Goal: Complete application form: Complete application form

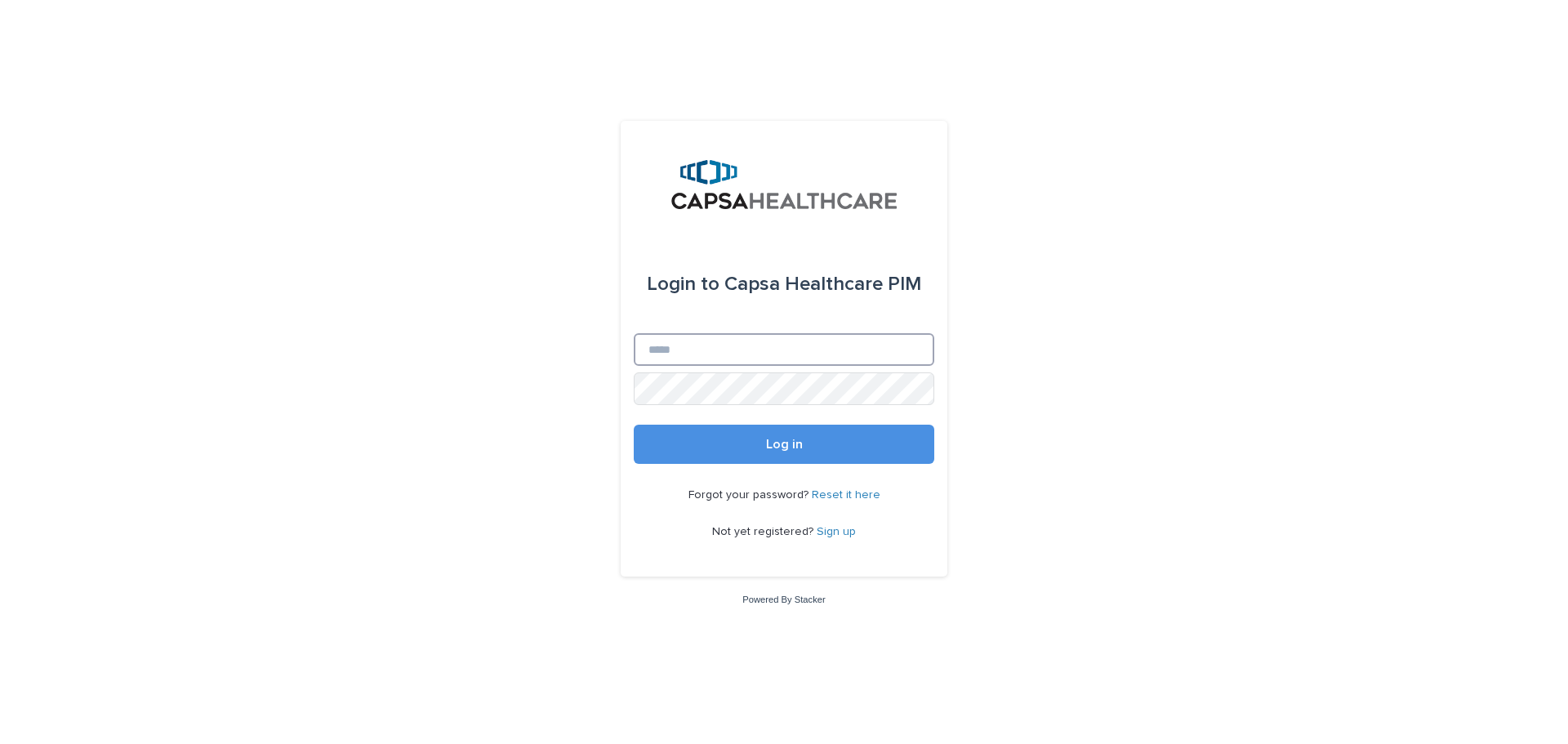
click at [720, 352] on input "Email" at bounding box center [783, 350] width 300 height 33
type input "**********"
click at [724, 443] on button "Log in" at bounding box center [783, 444] width 300 height 39
click at [691, 348] on input "Email" at bounding box center [783, 350] width 300 height 33
type input "**********"
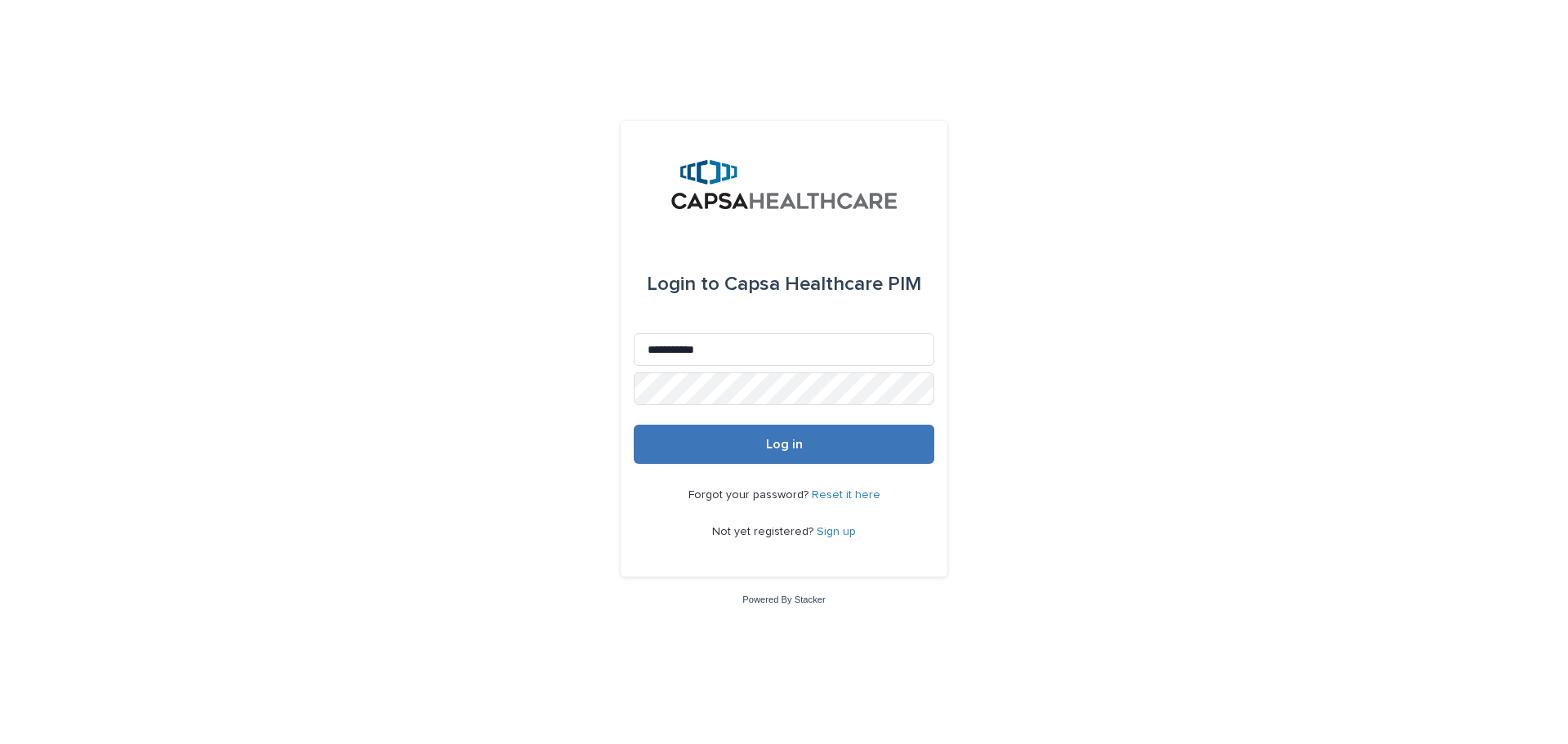
click at [709, 444] on button "Log in" at bounding box center [783, 444] width 300 height 39
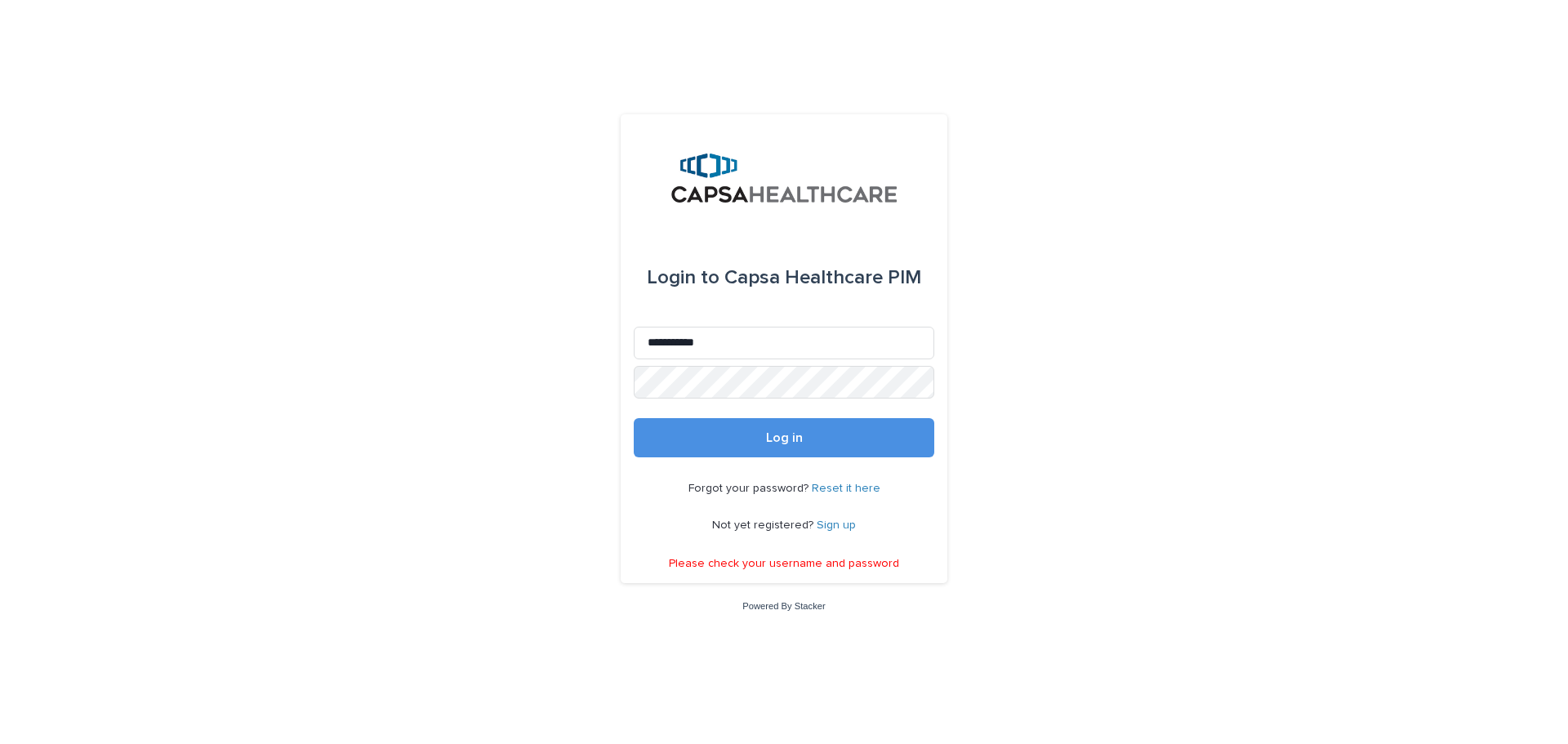
click at [828, 527] on link "Sign up" at bounding box center [836, 525] width 39 height 12
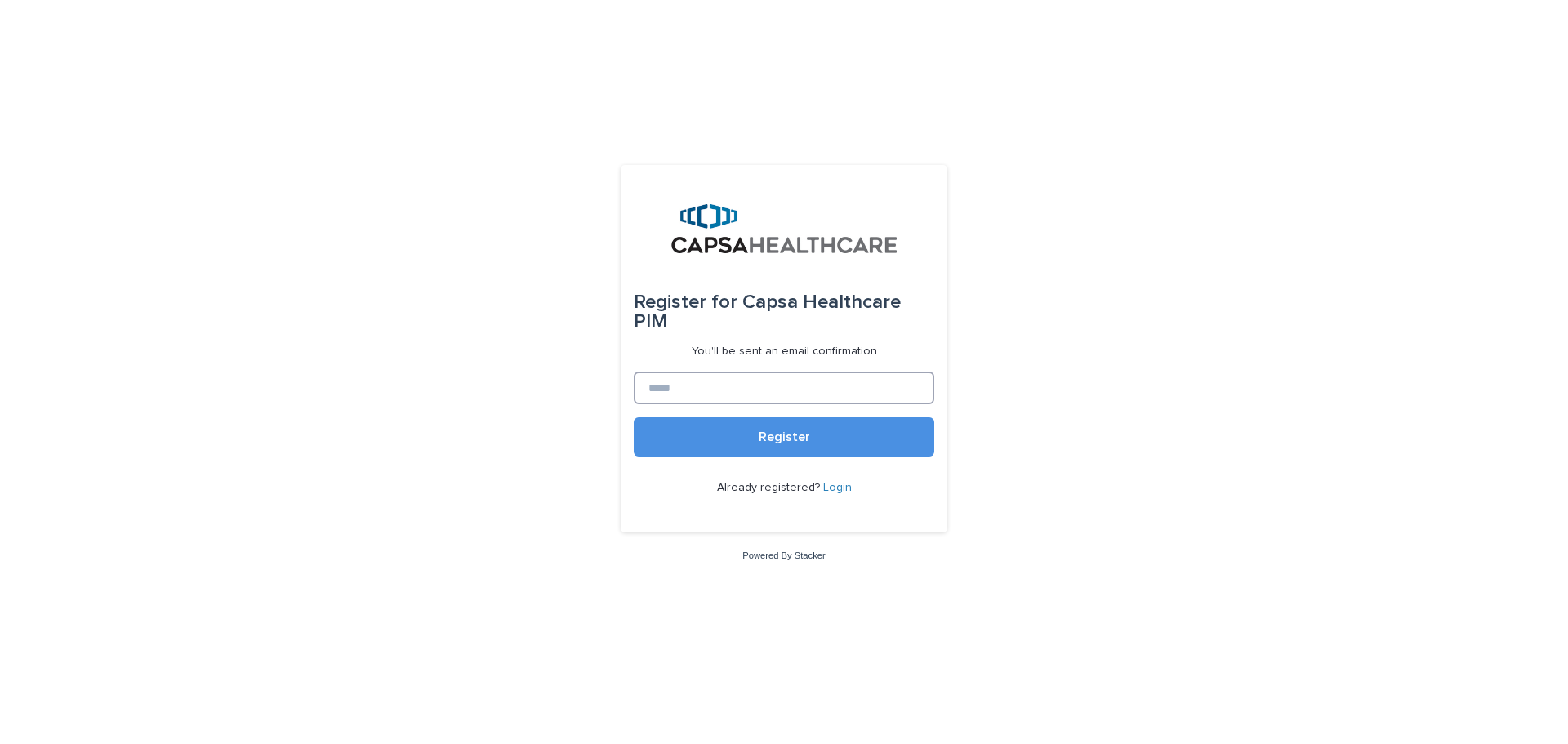
click at [705, 373] on input at bounding box center [783, 388] width 300 height 33
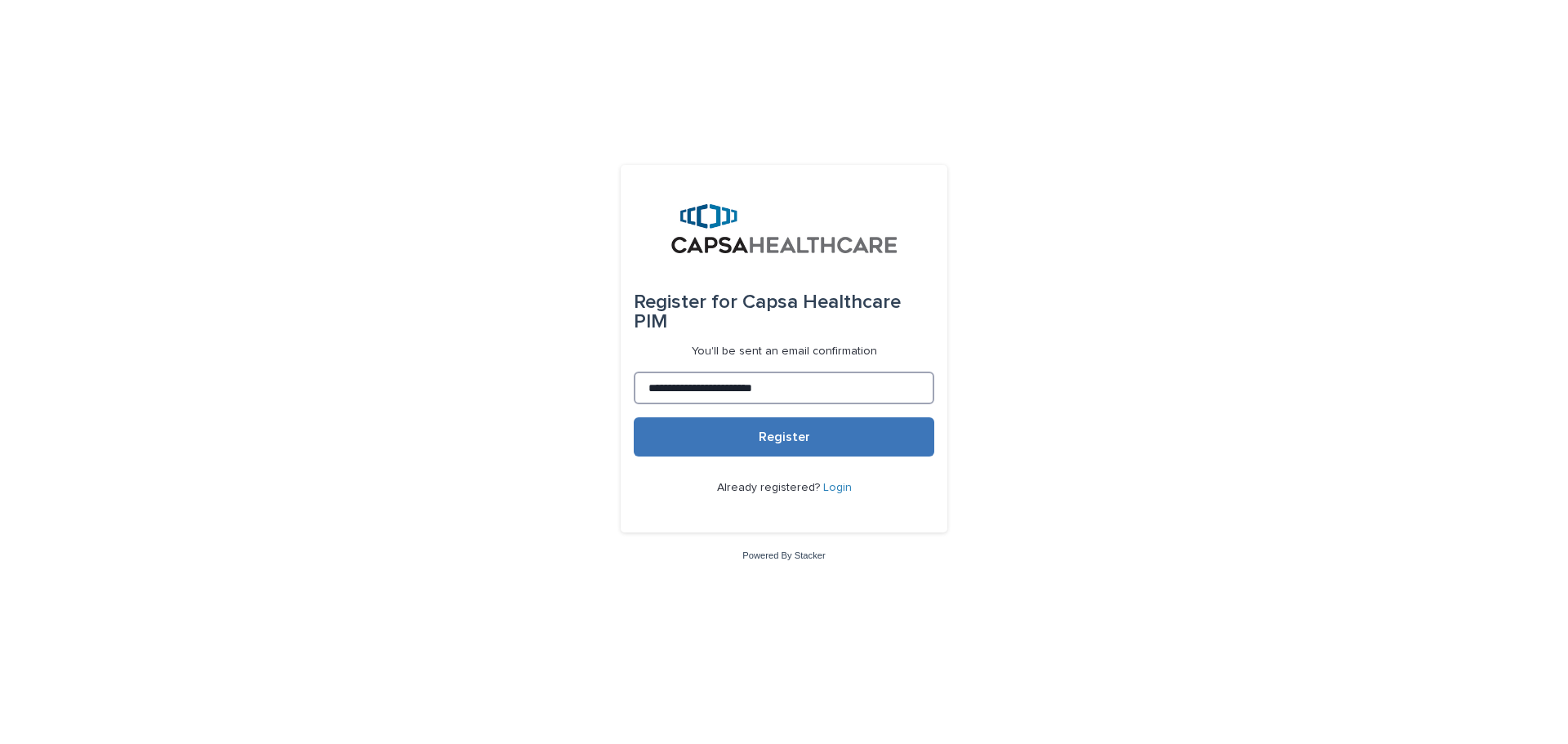
type input "**********"
click at [756, 433] on button "Register" at bounding box center [783, 436] width 300 height 39
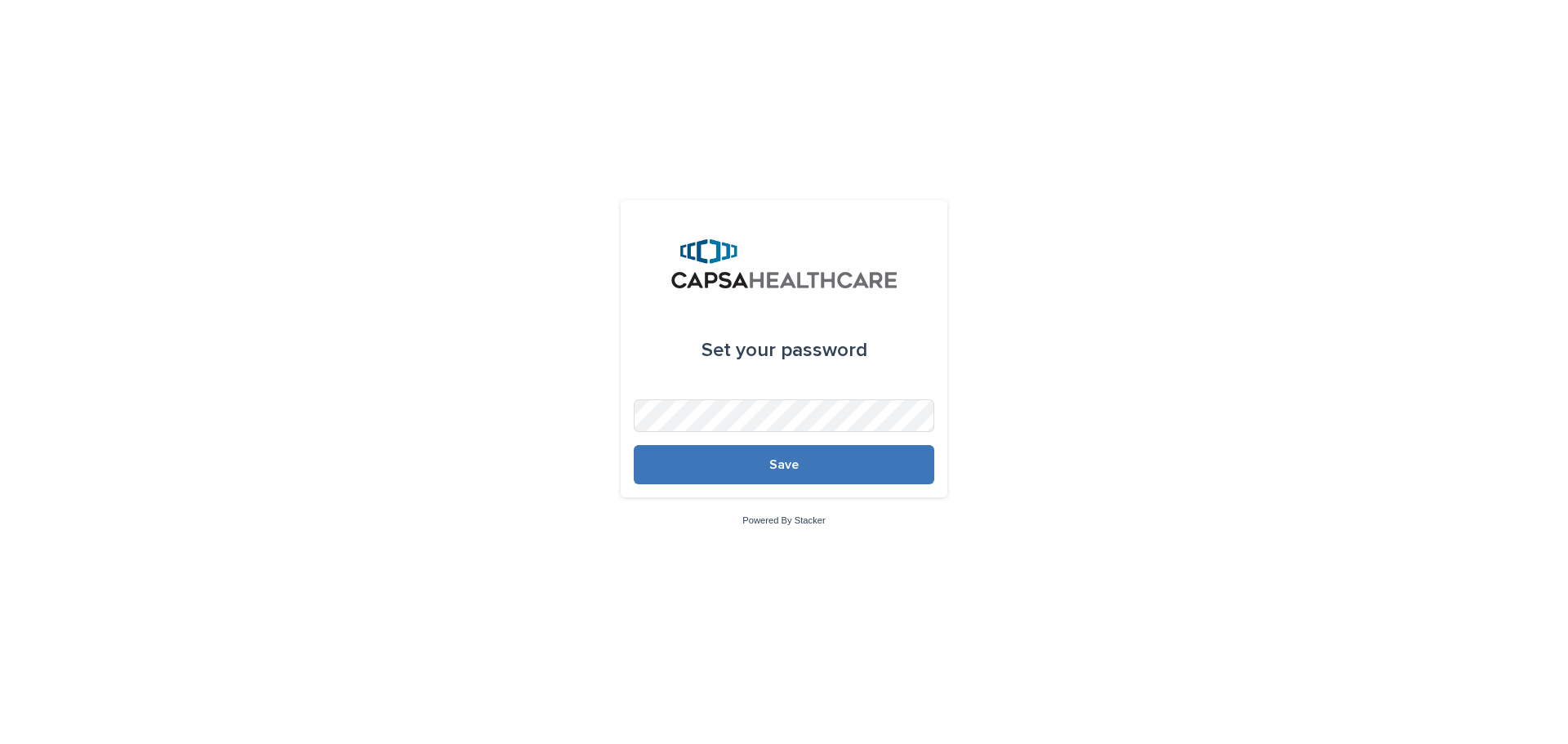
click at [687, 469] on button "Save" at bounding box center [783, 464] width 300 height 39
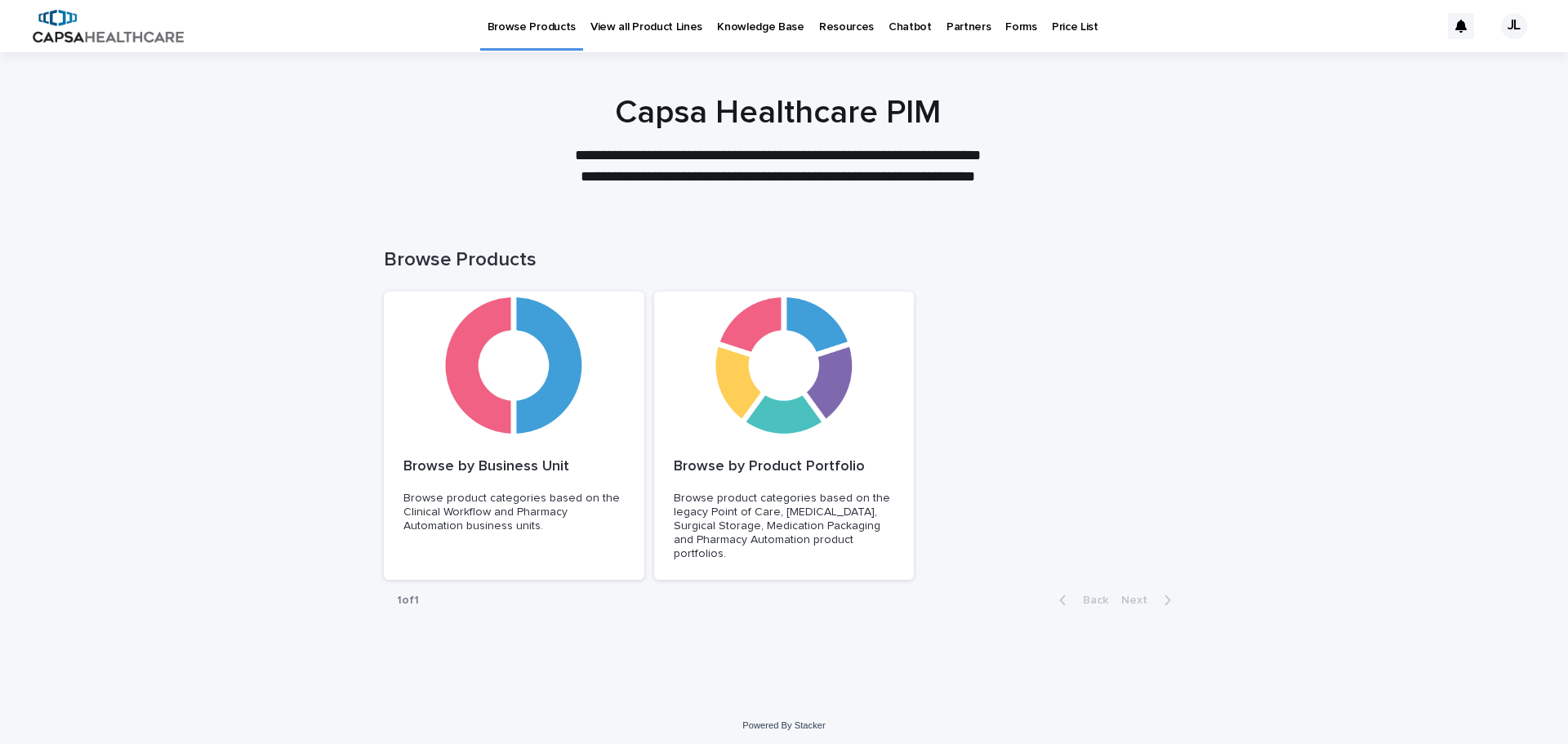
click at [1006, 29] on p "Forms" at bounding box center [1021, 17] width 31 height 34
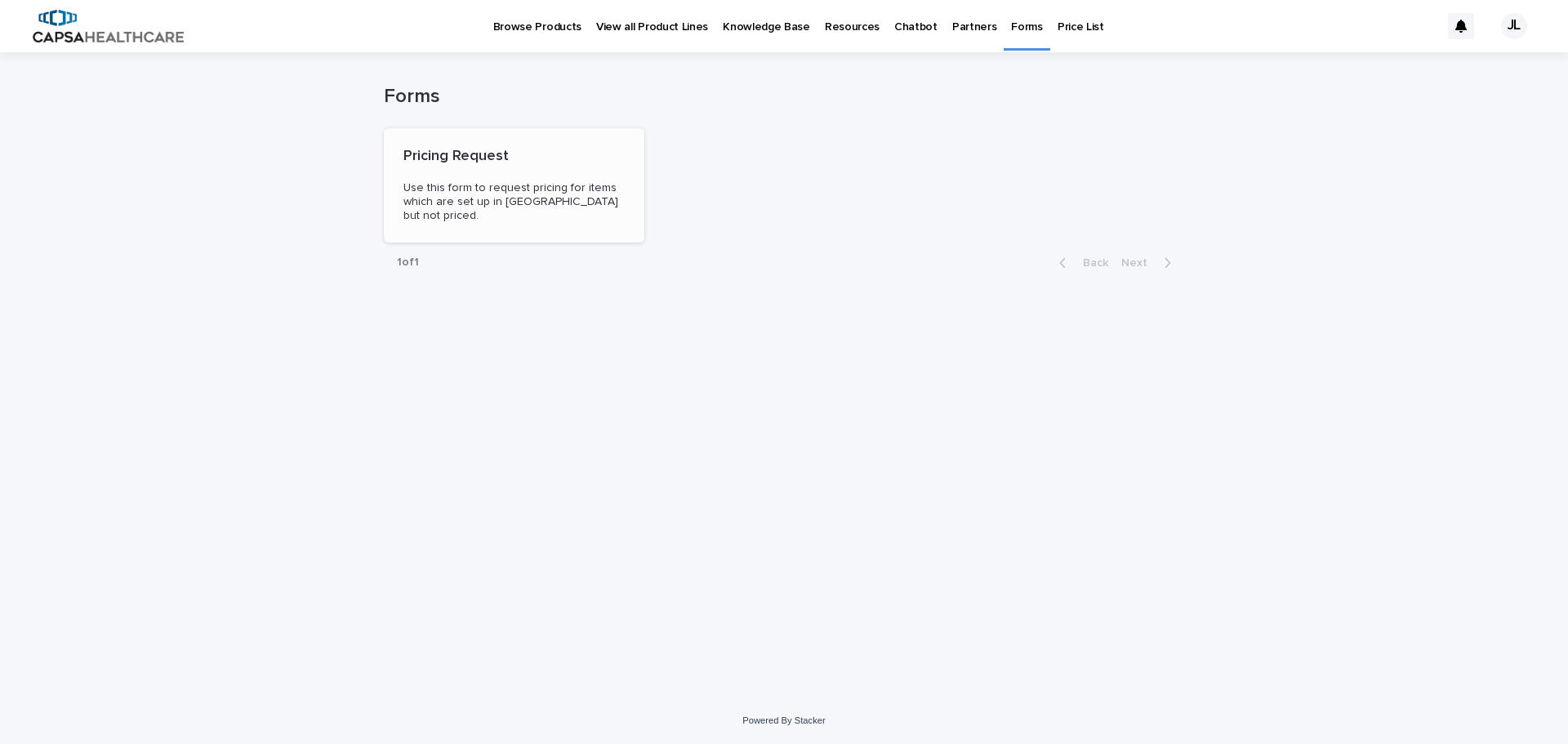
click at [560, 202] on span "Use this form to request pricing for items which are set up in [GEOGRAPHIC_DATA…" at bounding box center [513, 201] width 218 height 39
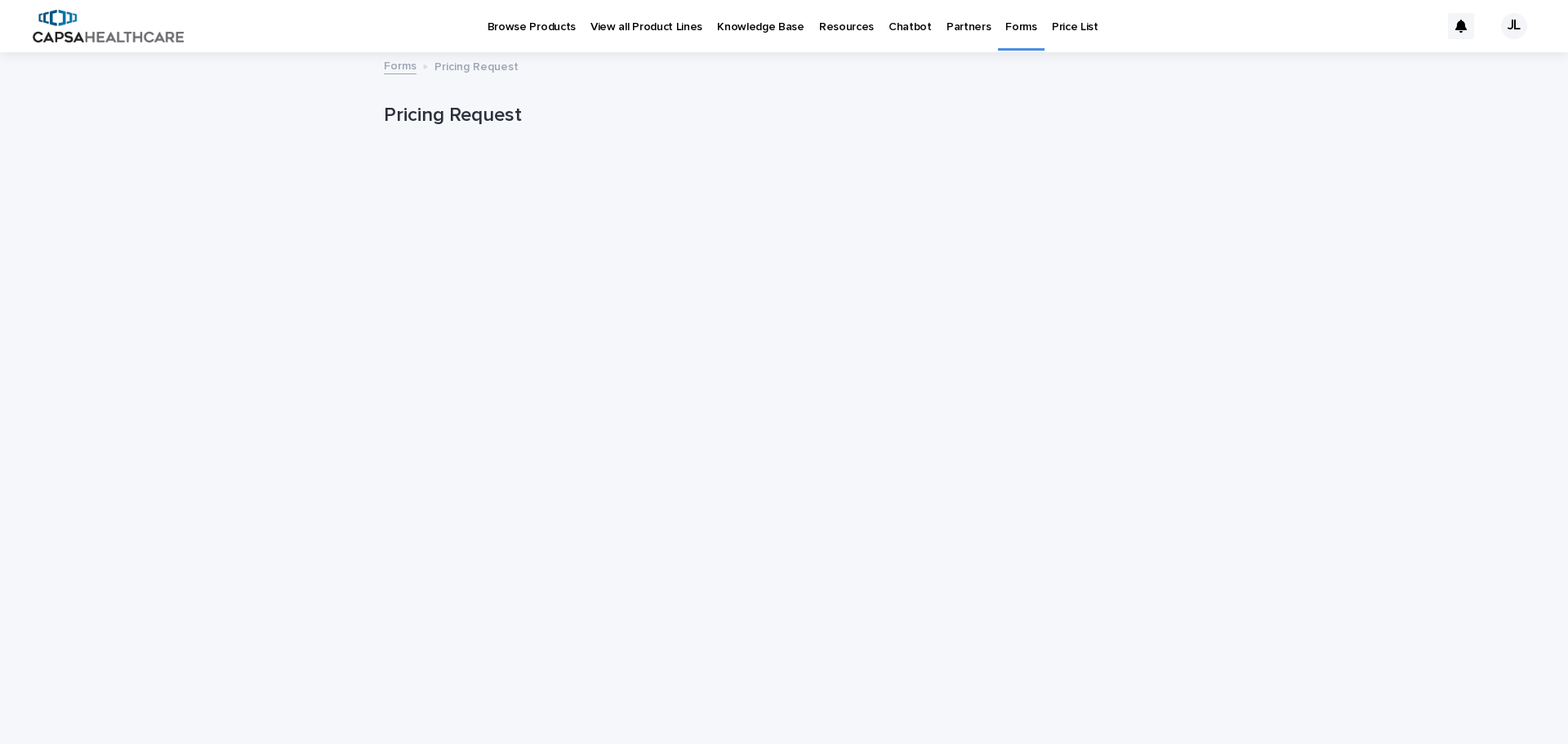
scroll to position [45, 0]
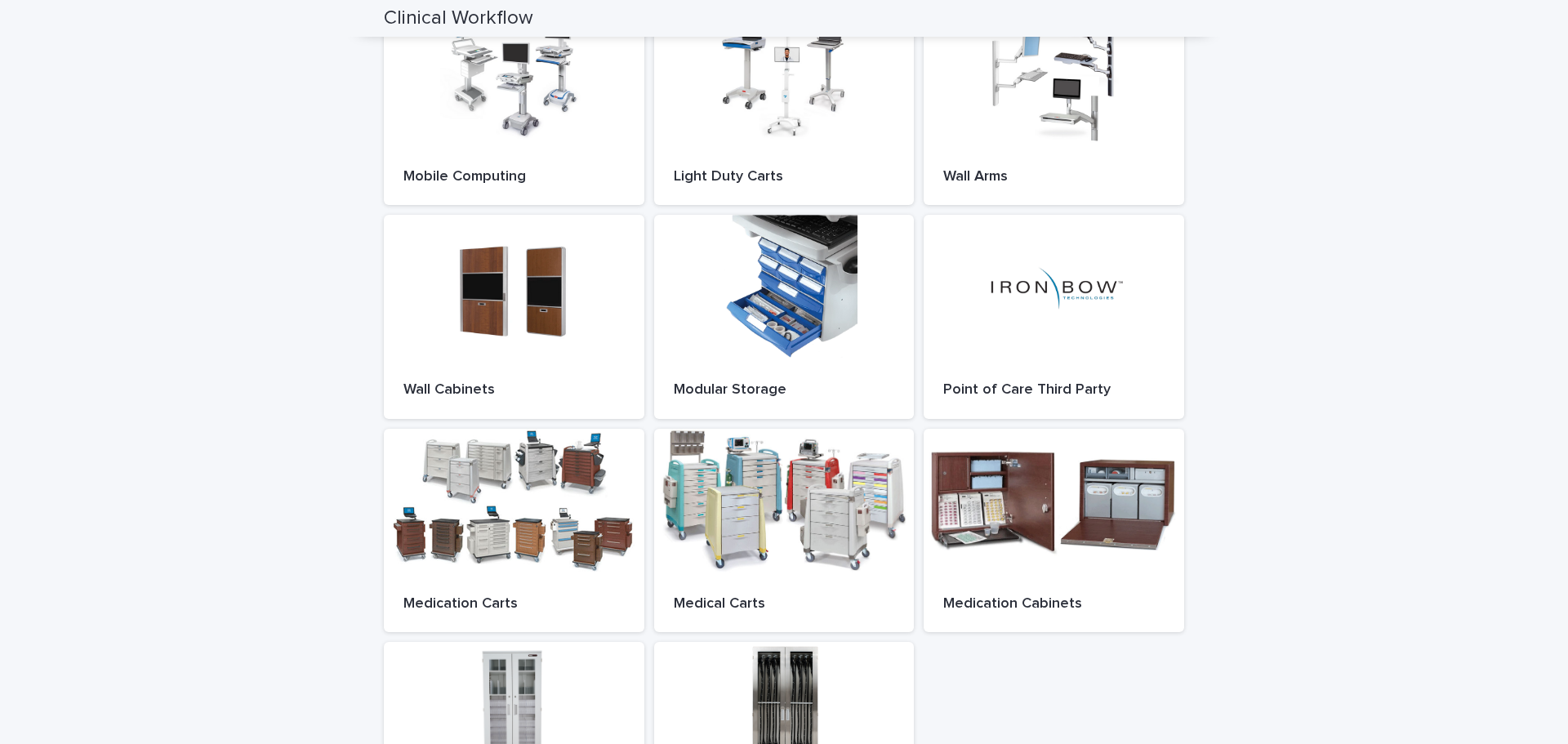
scroll to position [164, 0]
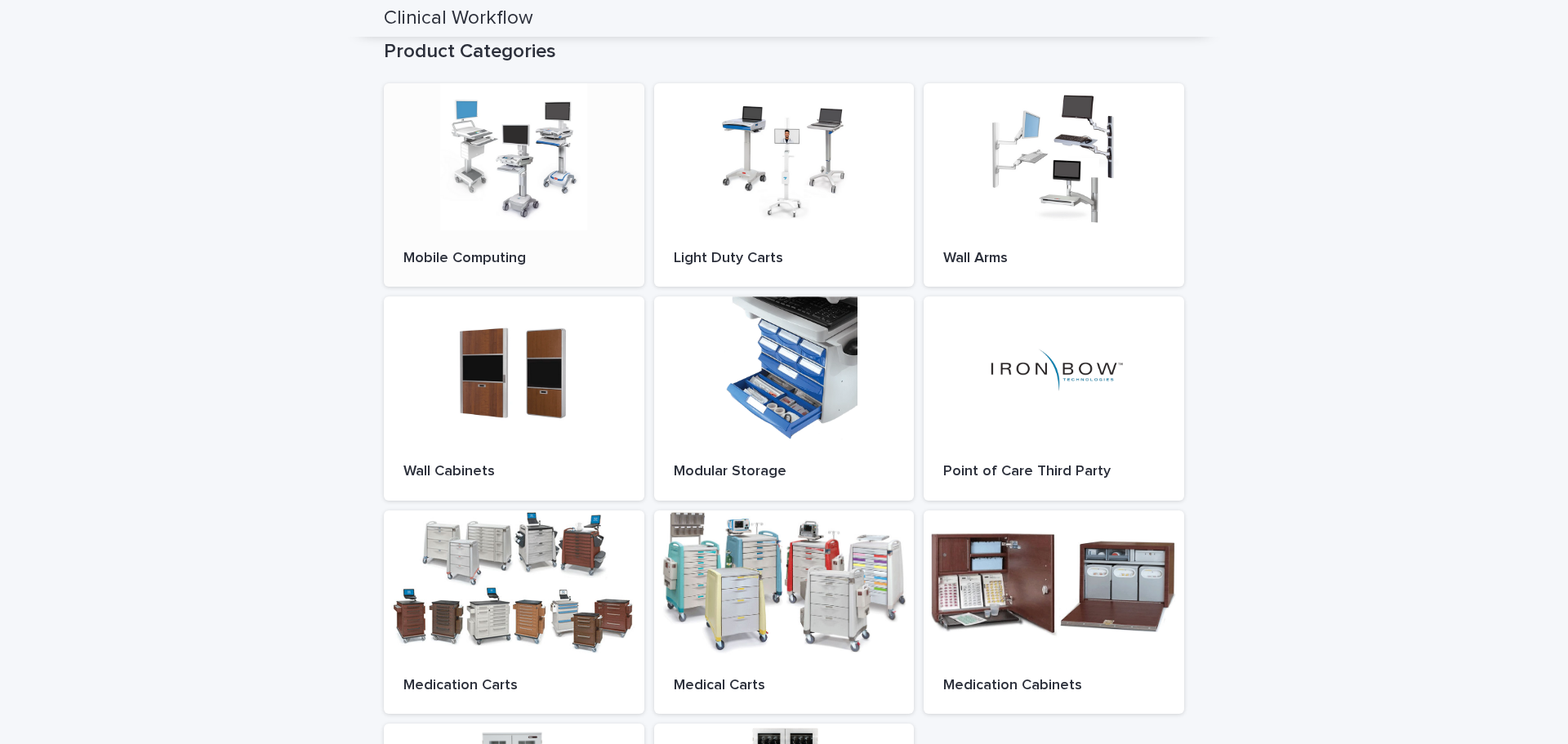
click at [485, 245] on div "Mobile Computing" at bounding box center [514, 259] width 261 height 57
